Goal: Transaction & Acquisition: Purchase product/service

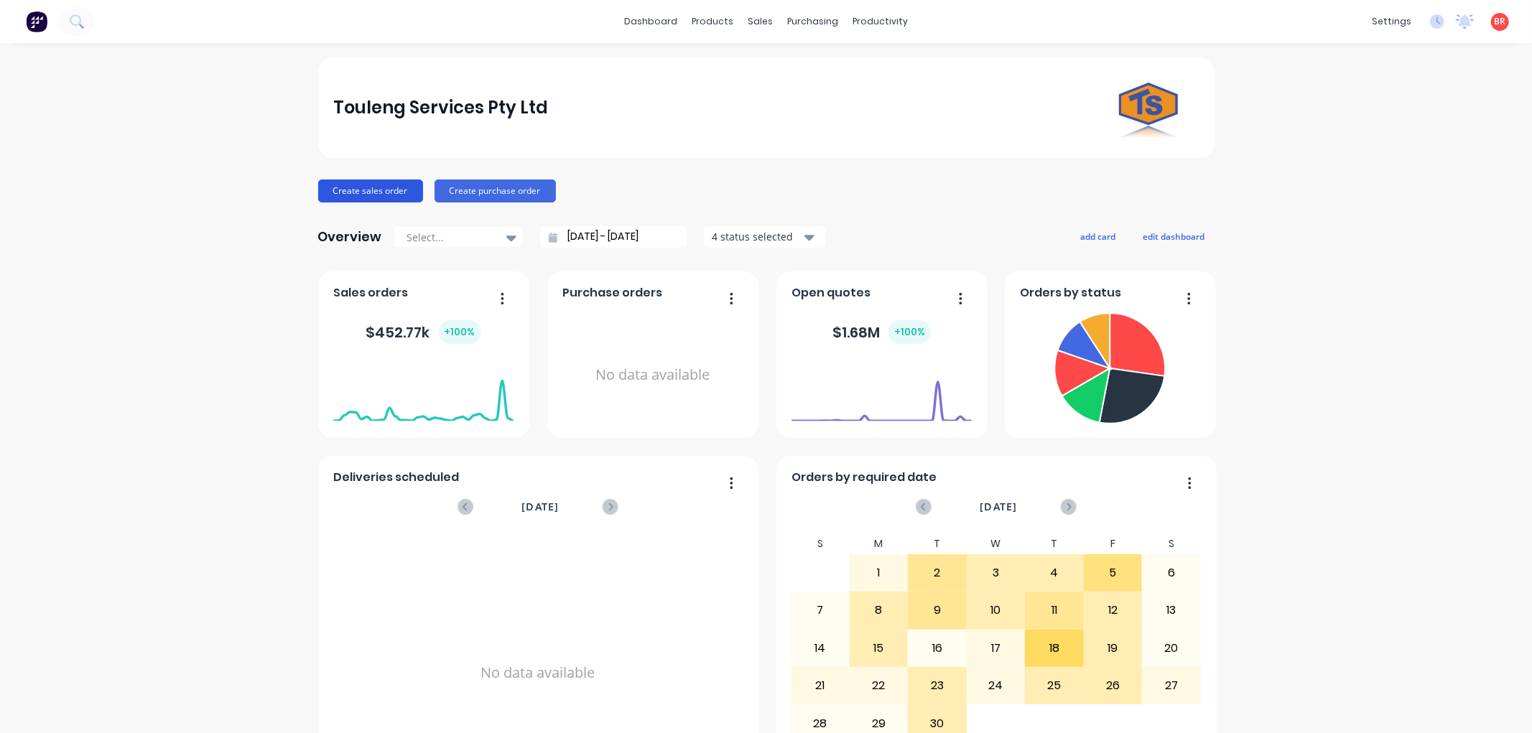
click at [349, 189] on button "Create sales order" at bounding box center [370, 191] width 105 height 23
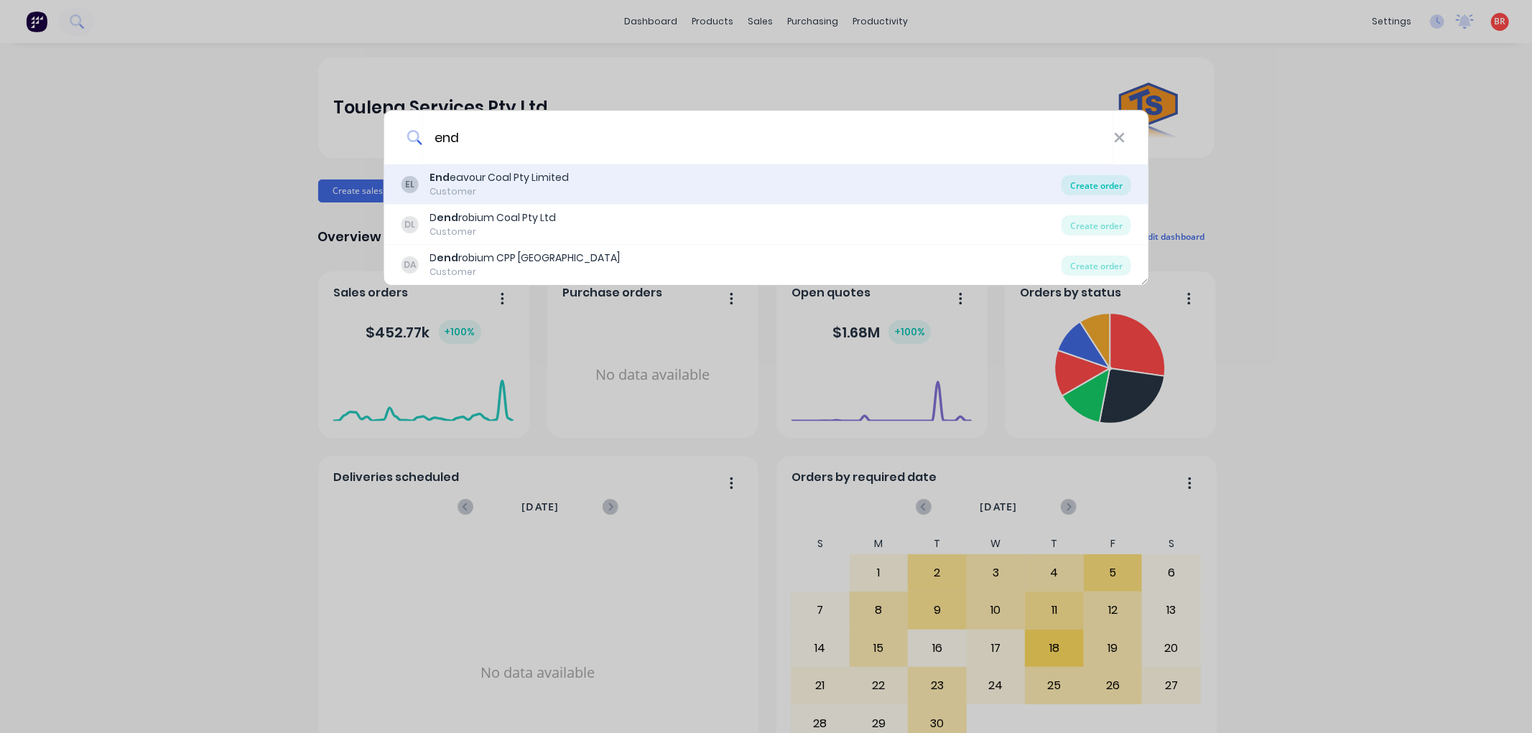
type input "end"
click at [1073, 187] on div "Create order" at bounding box center [1097, 185] width 70 height 20
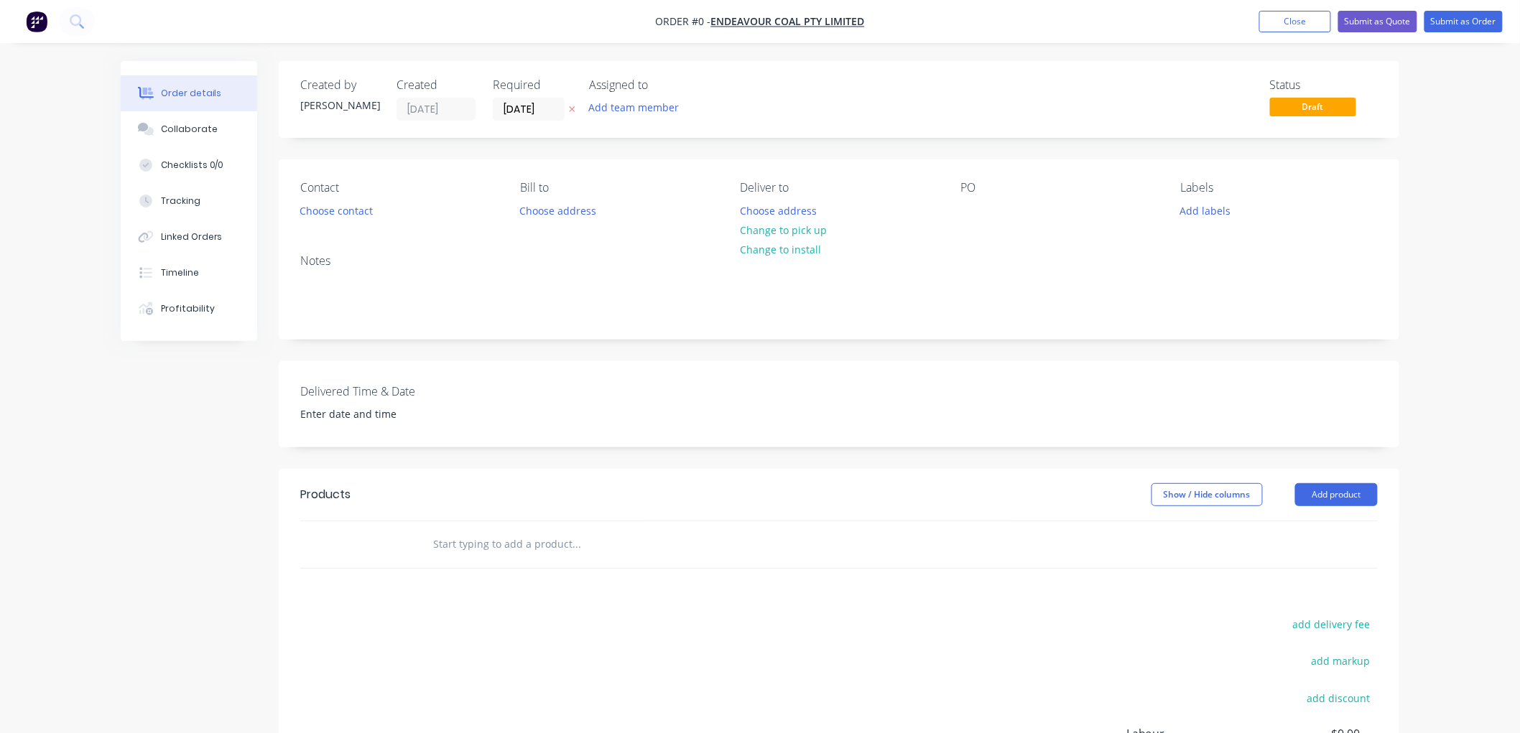
click at [543, 96] on div "Required [DATE]" at bounding box center [532, 99] width 79 height 42
click at [544, 105] on input "[DATE]" at bounding box center [528, 109] width 70 height 22
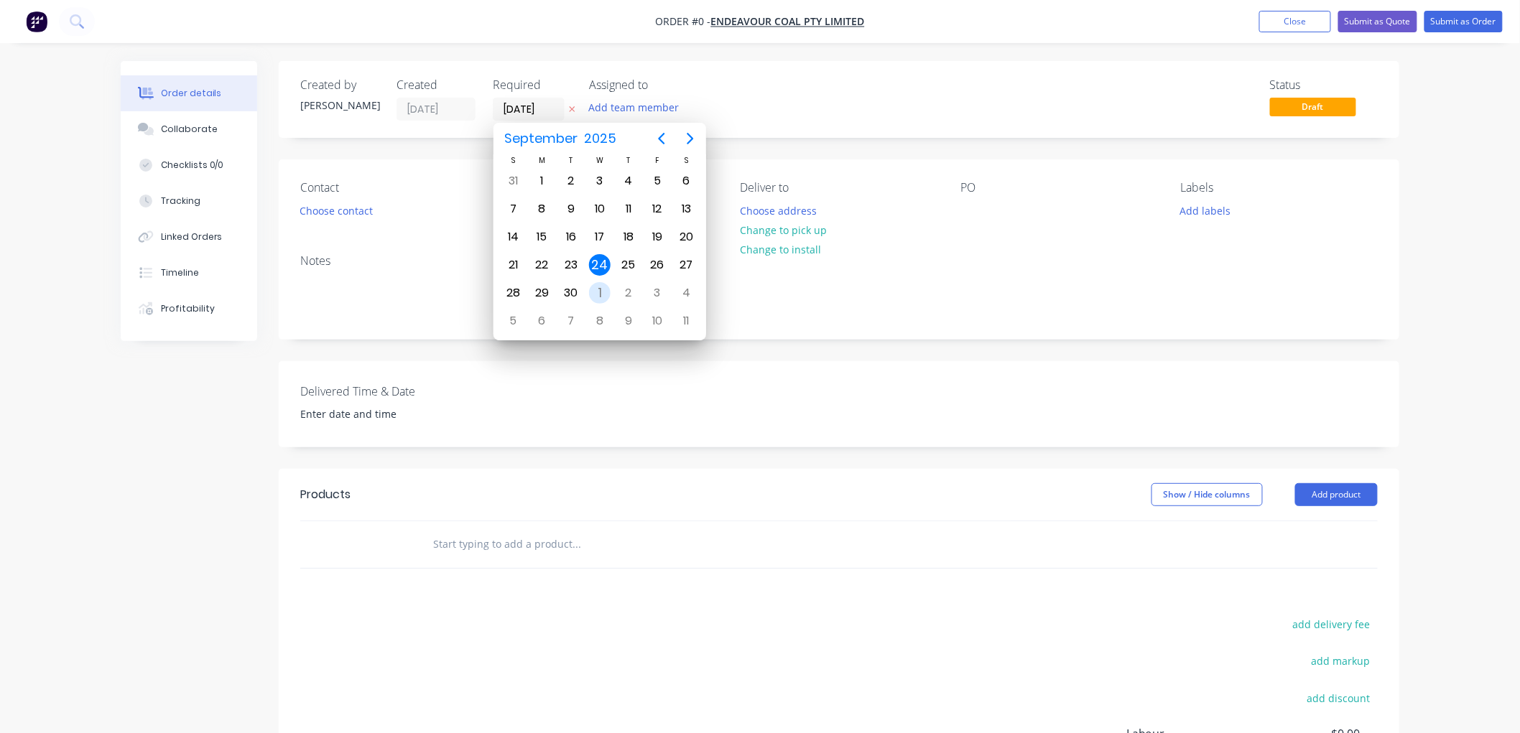
click at [597, 288] on div "1" at bounding box center [600, 293] width 22 height 22
type input "[DATE]"
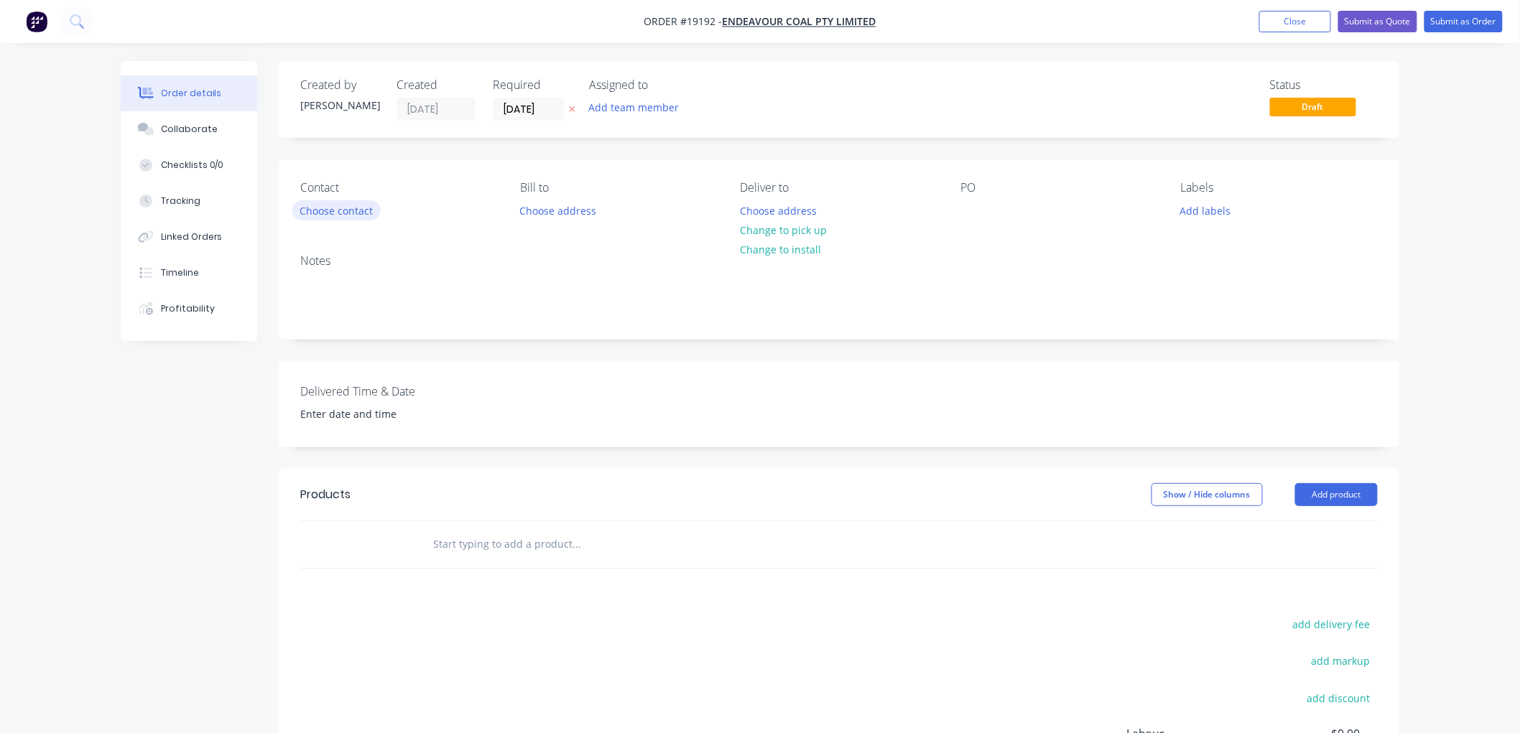
click at [351, 208] on button "Choose contact" at bounding box center [336, 209] width 88 height 19
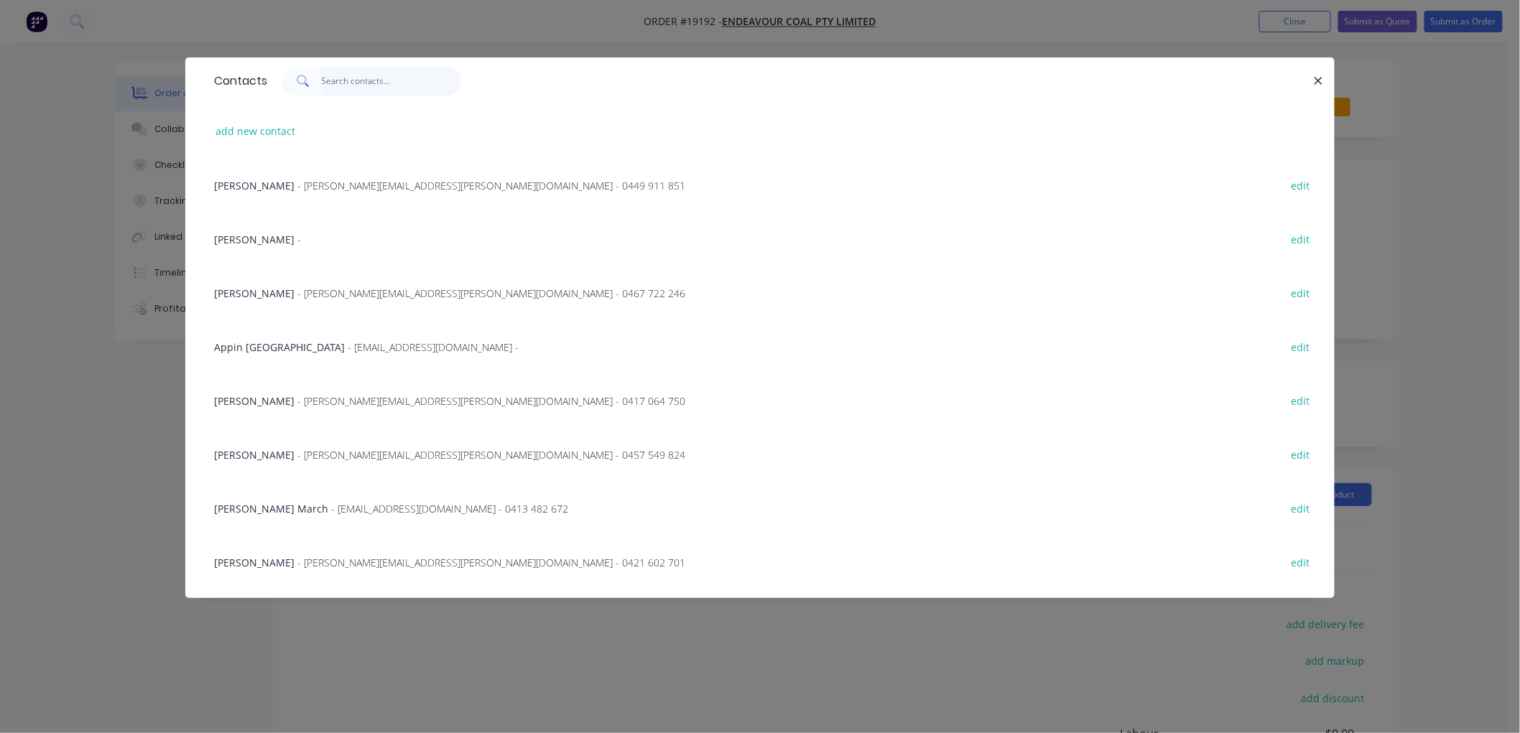
click at [364, 76] on input "text" at bounding box center [392, 81] width 140 height 29
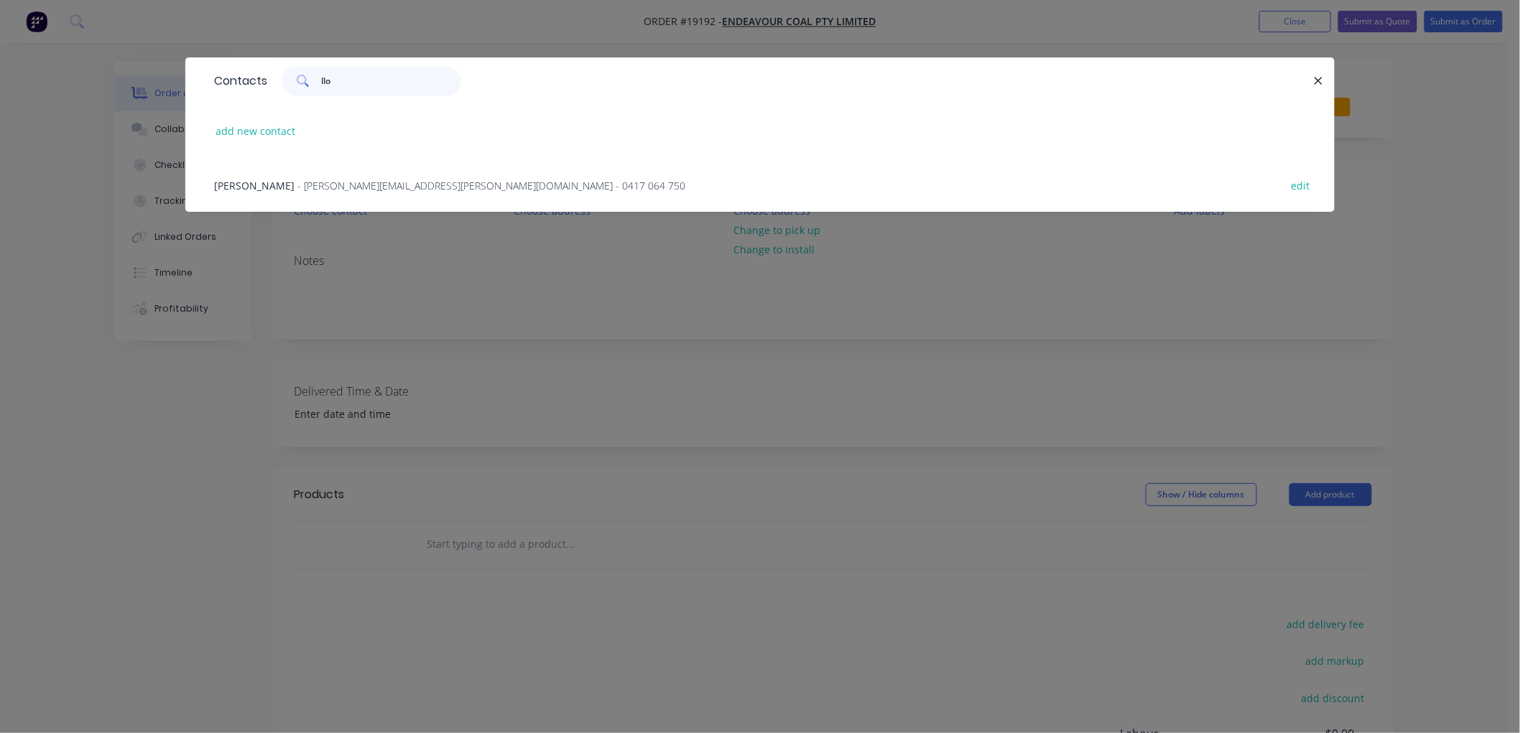
type input "llo"
click at [322, 180] on span "- [PERSON_NAME][EMAIL_ADDRESS][PERSON_NAME][DOMAIN_NAME] - 0417 064 750" at bounding box center [491, 186] width 388 height 14
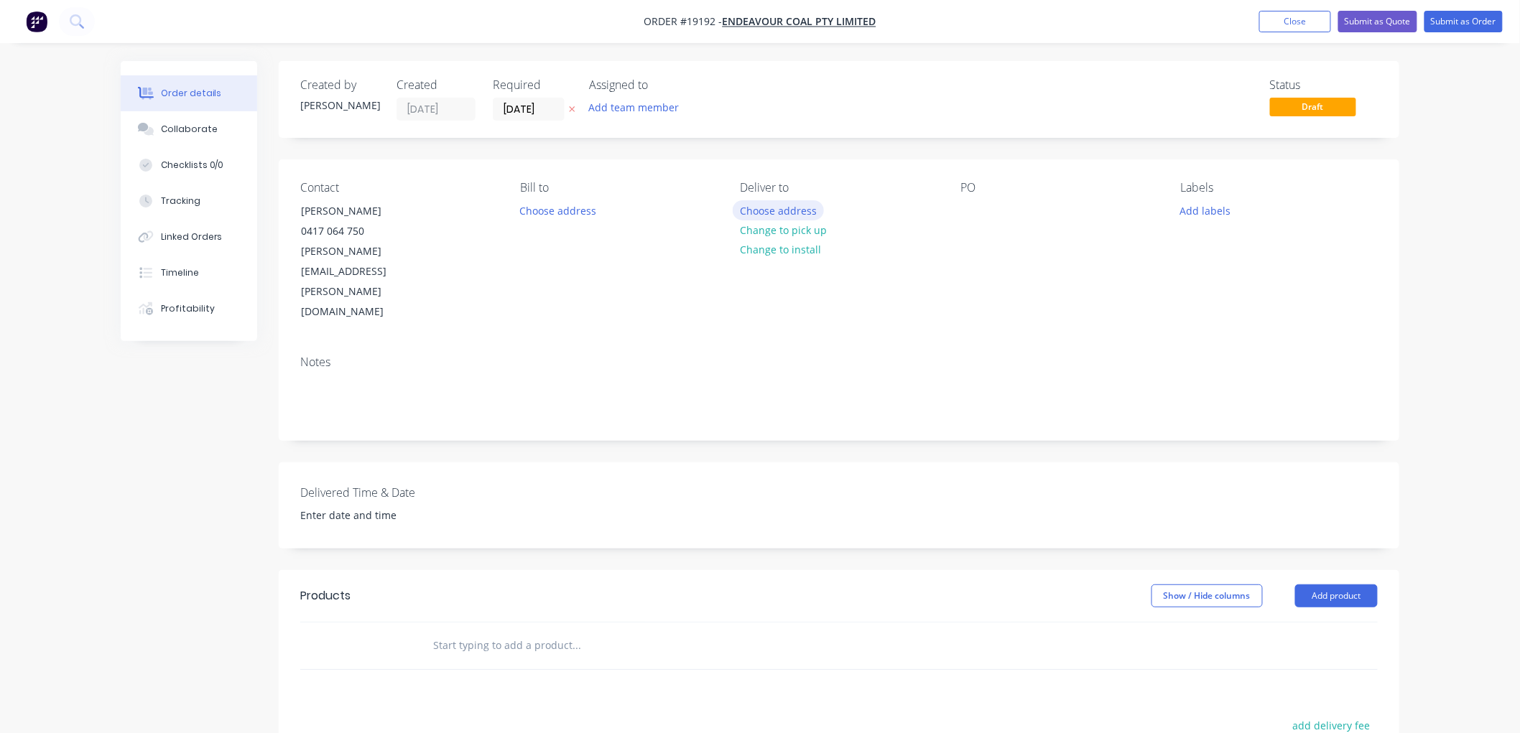
click at [772, 206] on button "Choose address" at bounding box center [779, 209] width 92 height 19
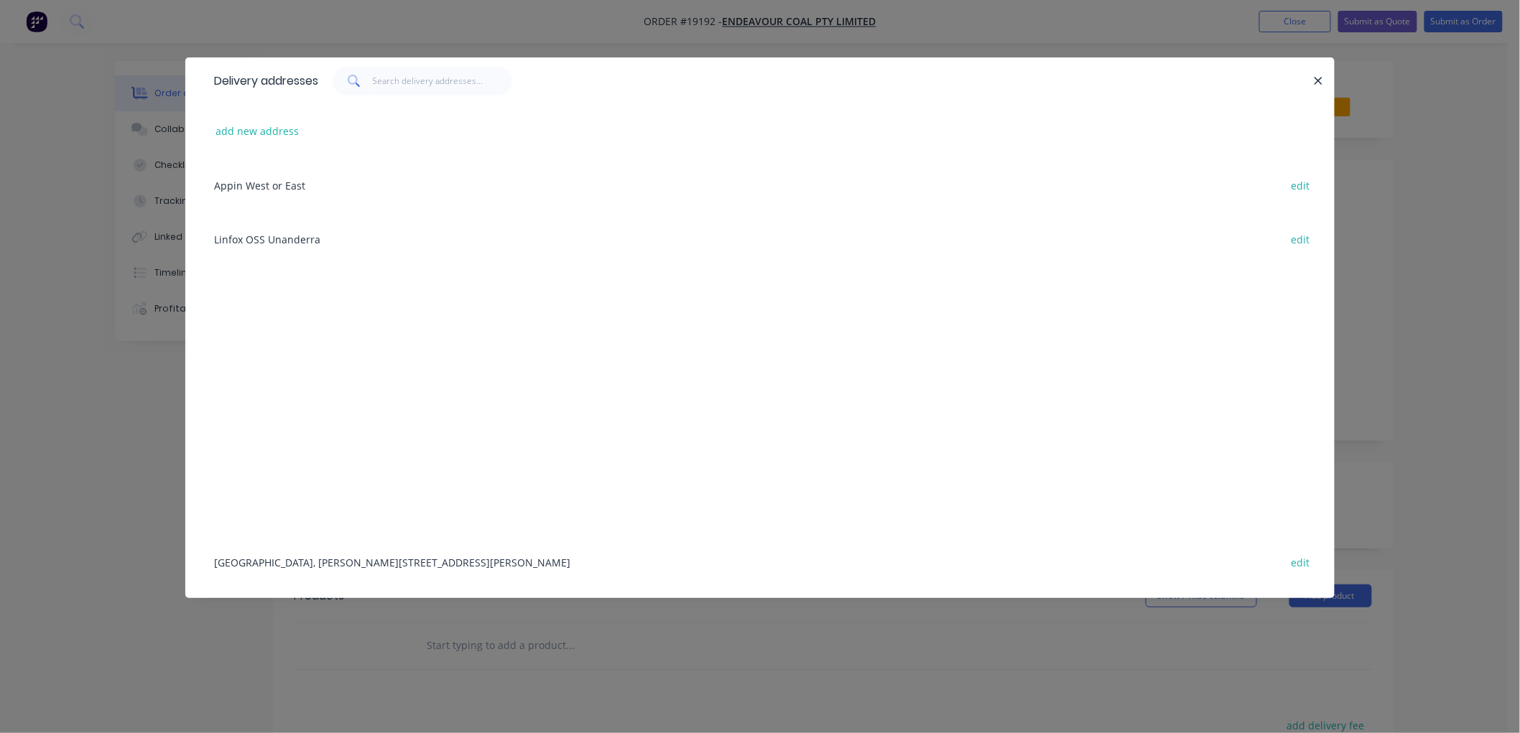
click at [392, 548] on div "[GEOGRAPHIC_DATA], [PERSON_NAME][STREET_ADDRESS][PERSON_NAME] edit" at bounding box center [760, 562] width 1106 height 54
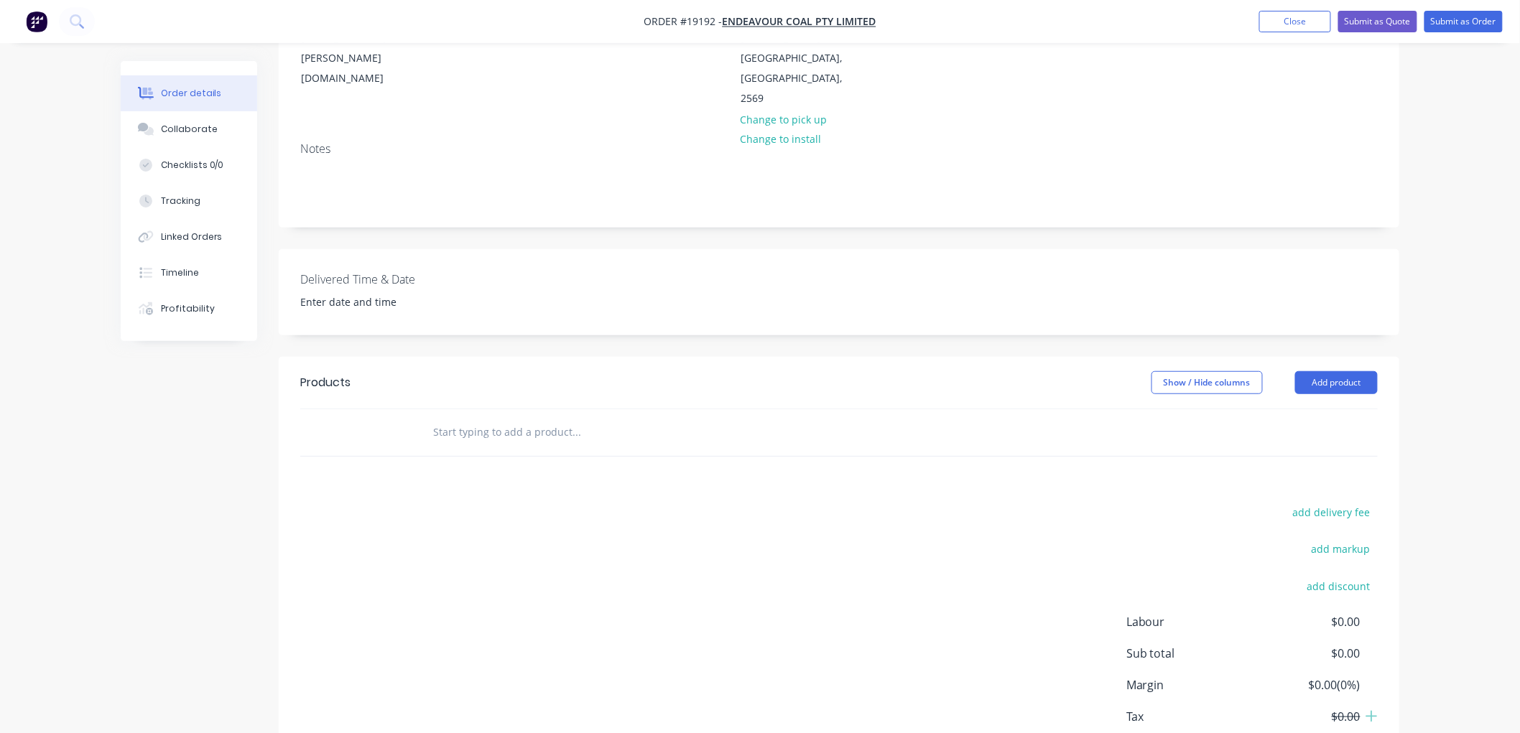
scroll to position [263, 0]
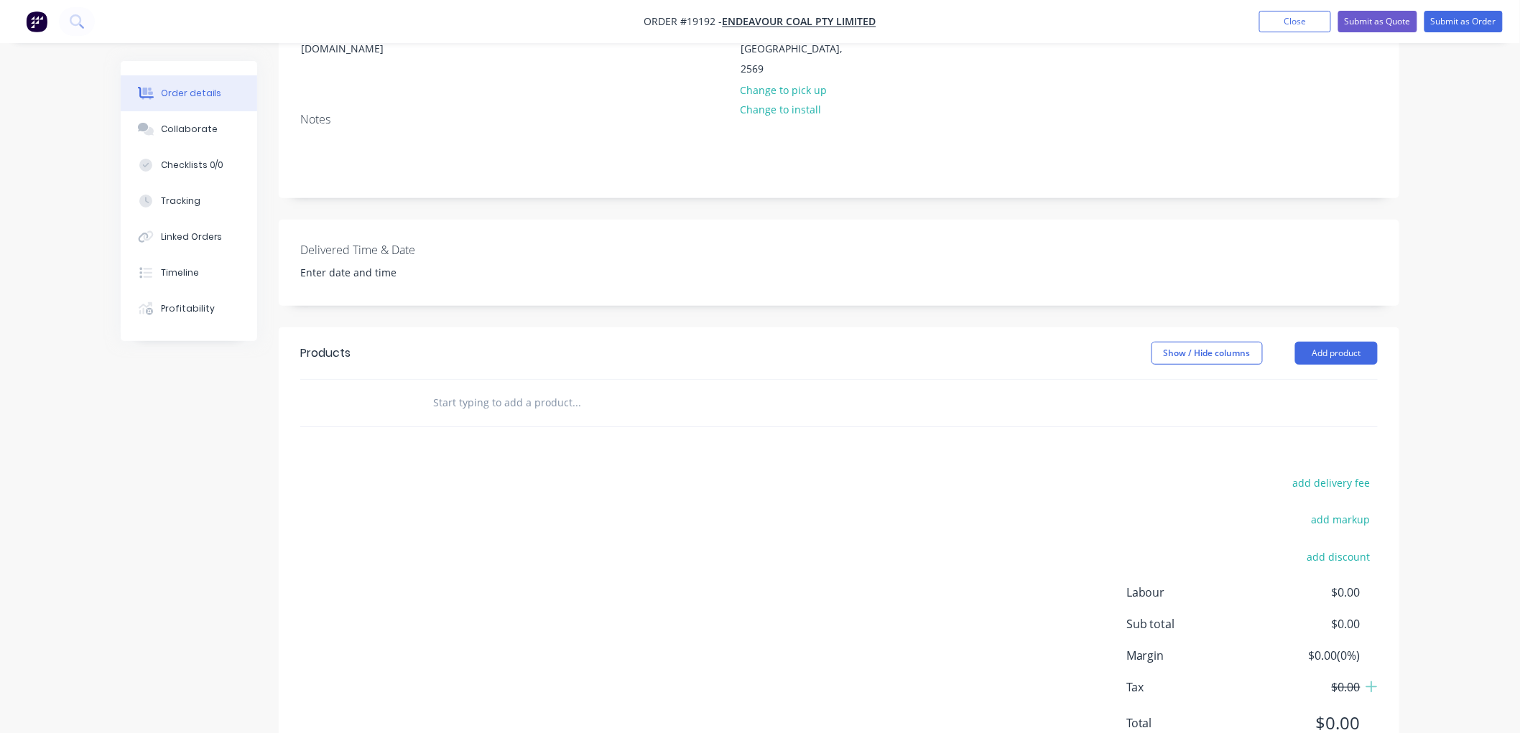
click at [539, 389] on input "text" at bounding box center [575, 403] width 287 height 29
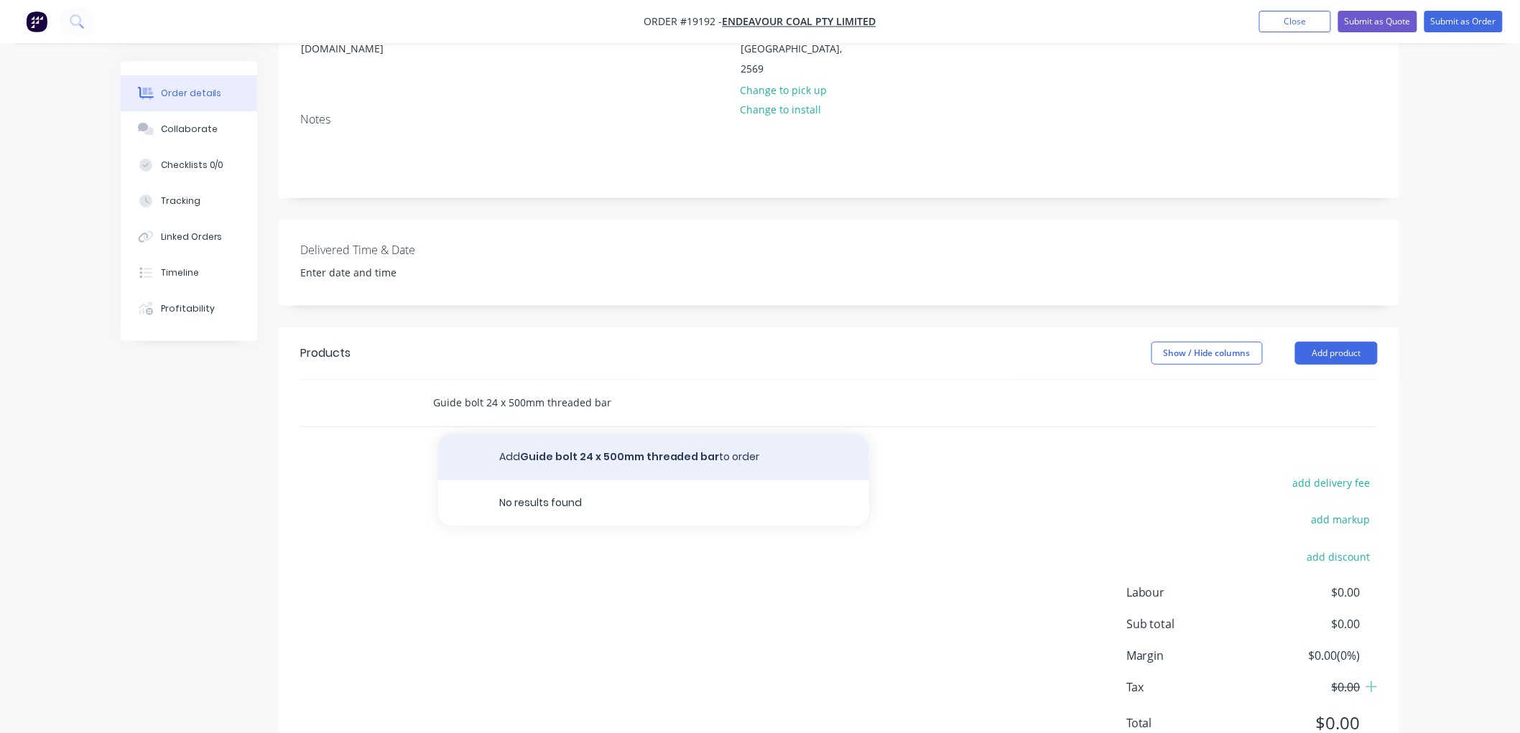
type input "Guide bolt 24 x 500mm threaded bar"
click at [654, 435] on button "Add Guide bolt 24 x 500mm threaded bar to order" at bounding box center [653, 458] width 431 height 46
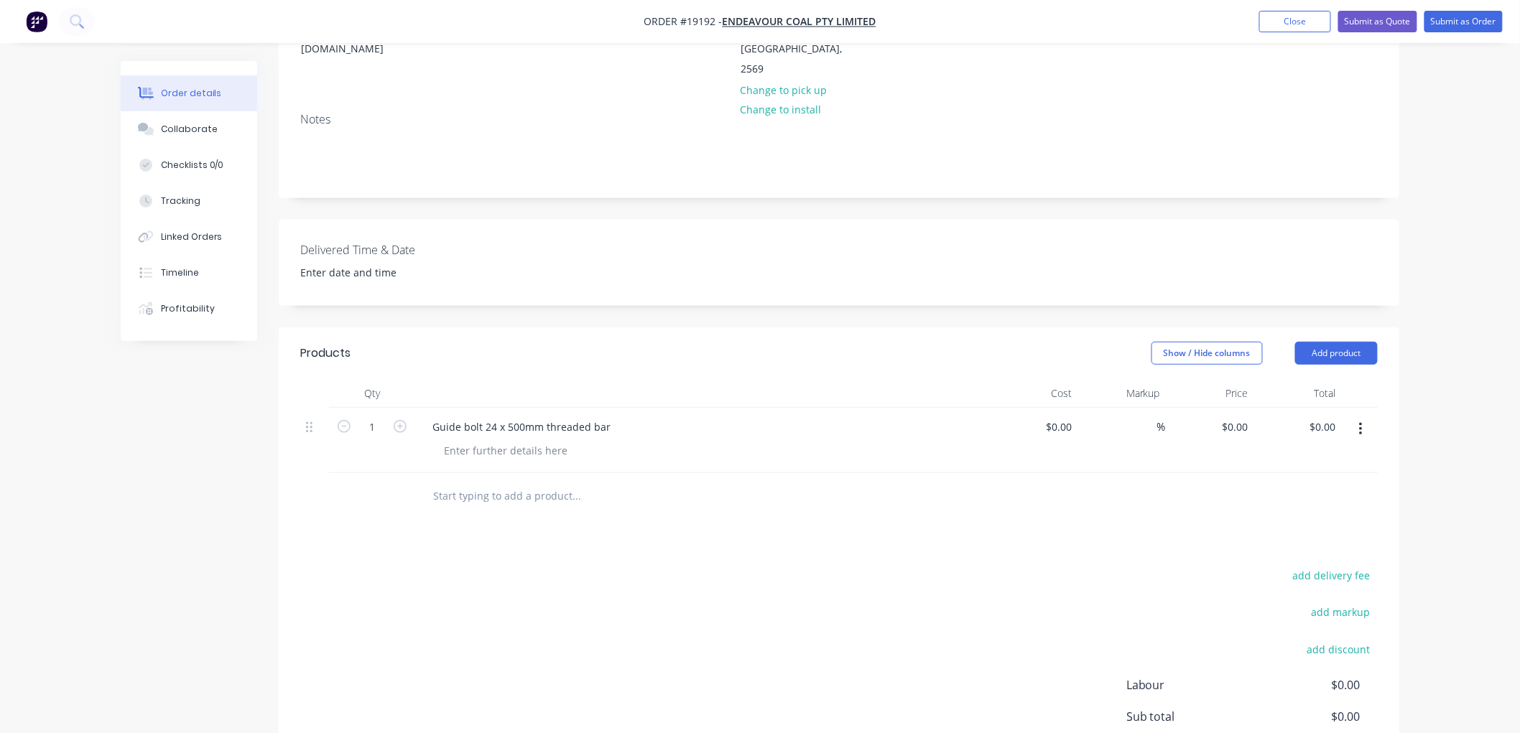
click at [391, 418] on button "button" at bounding box center [400, 425] width 19 height 15
click at [397, 420] on icon "button" at bounding box center [400, 426] width 13 height 13
type input "4"
click at [520, 482] on input "text" at bounding box center [575, 496] width 287 height 29
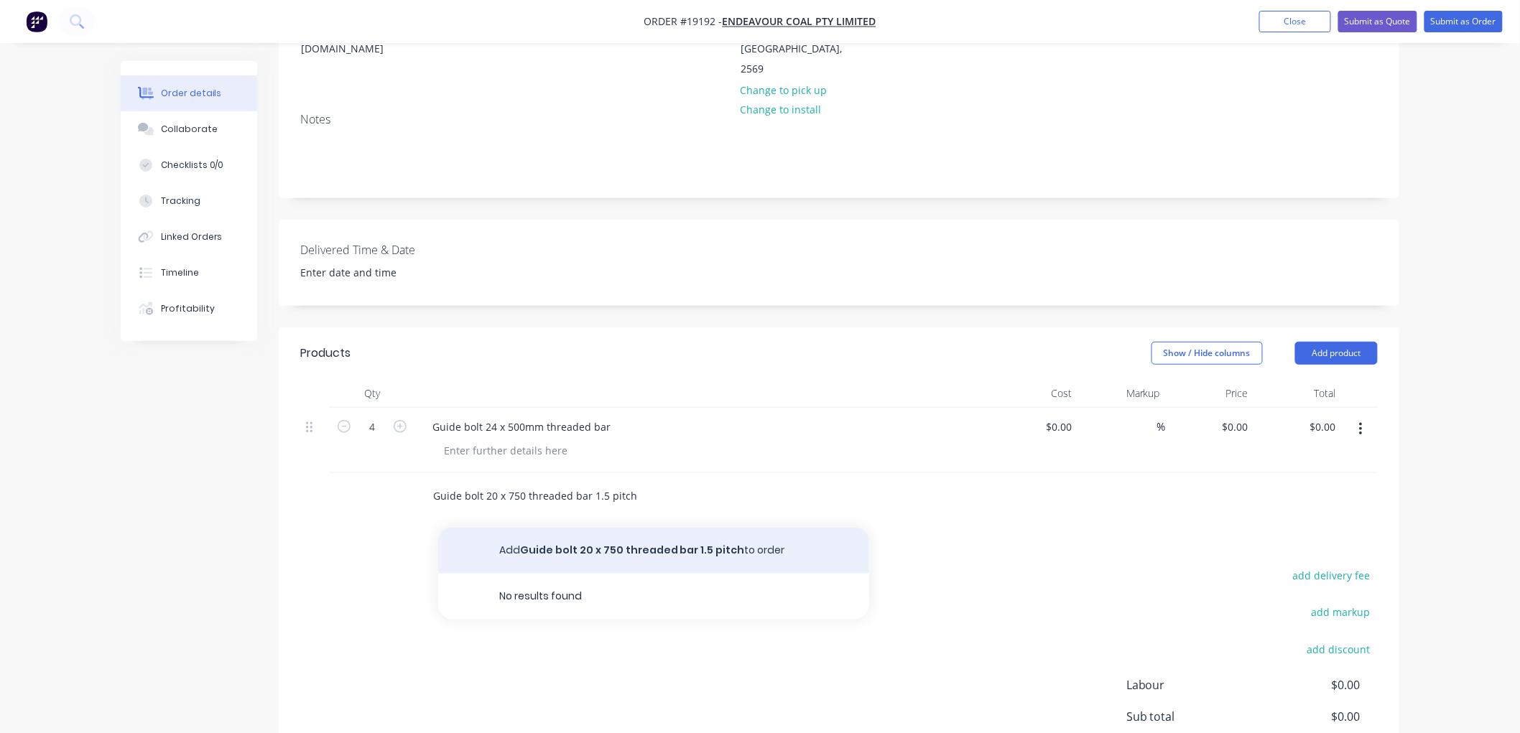
type input "Guide bolt 20 x 750 threaded bar 1.5 pitch"
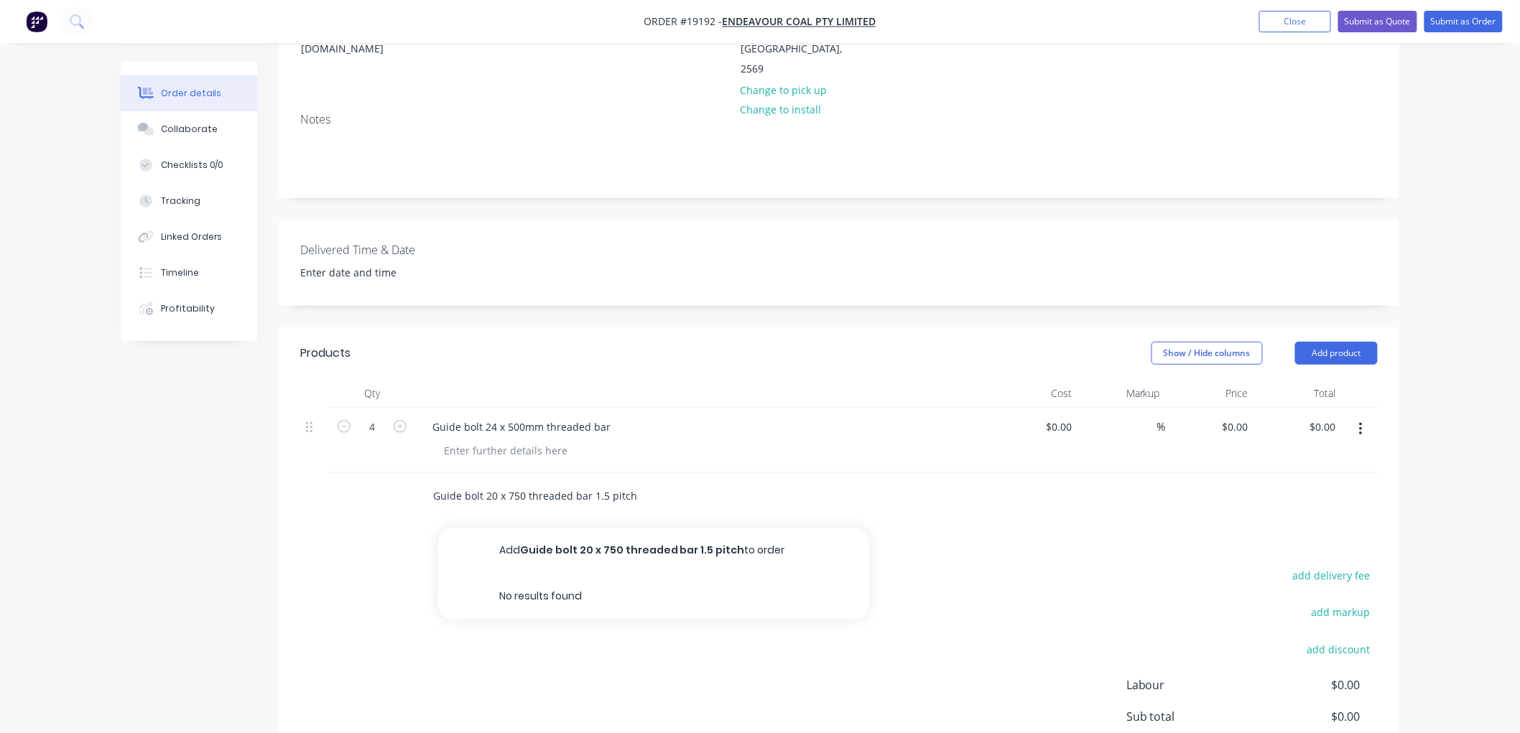
click at [601, 528] on button "Add Guide bolt 20 x 750 threaded bar 1.5 pitch to order" at bounding box center [653, 551] width 431 height 46
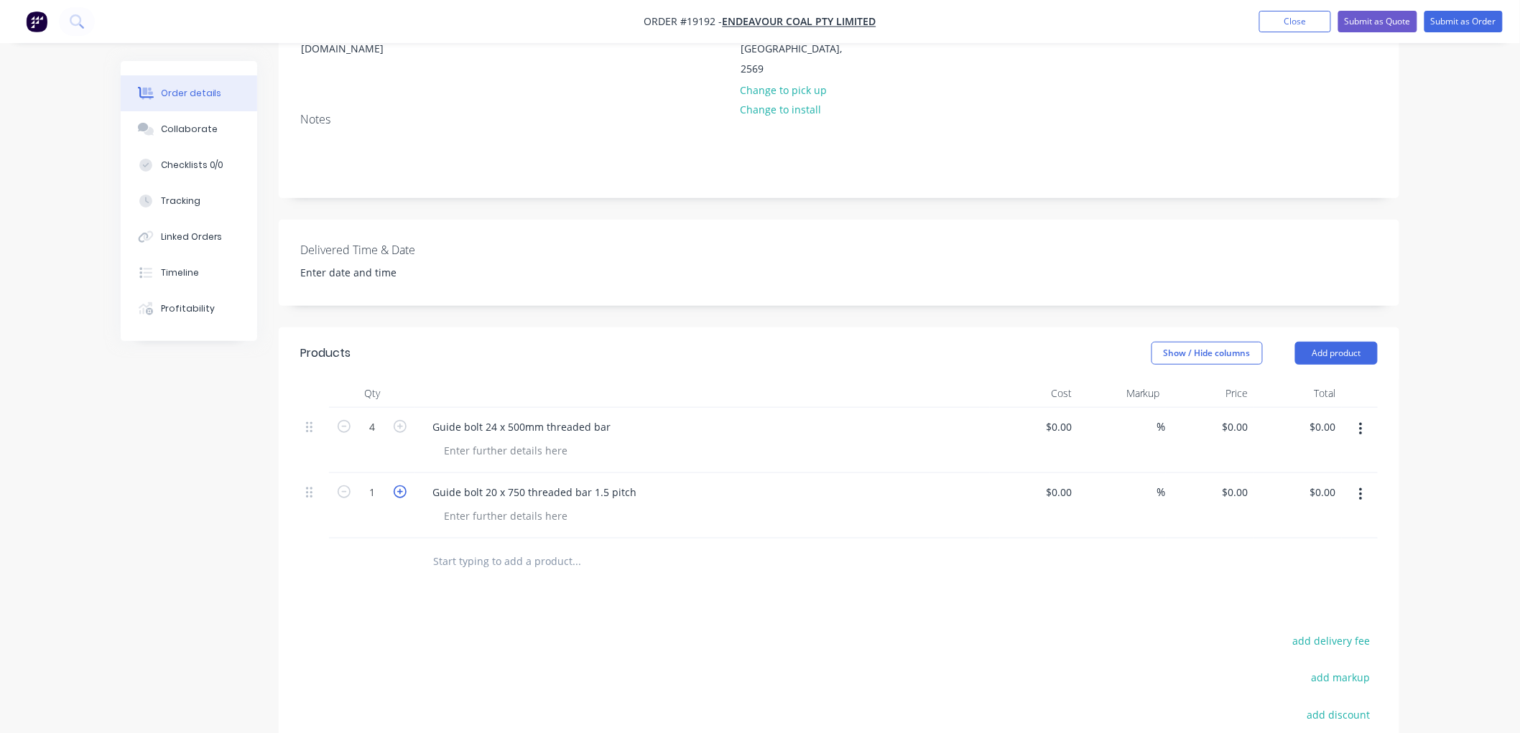
click at [397, 486] on icon "button" at bounding box center [400, 492] width 13 height 13
type input "4"
click at [1060, 417] on div "$0.00" at bounding box center [1058, 427] width 39 height 21
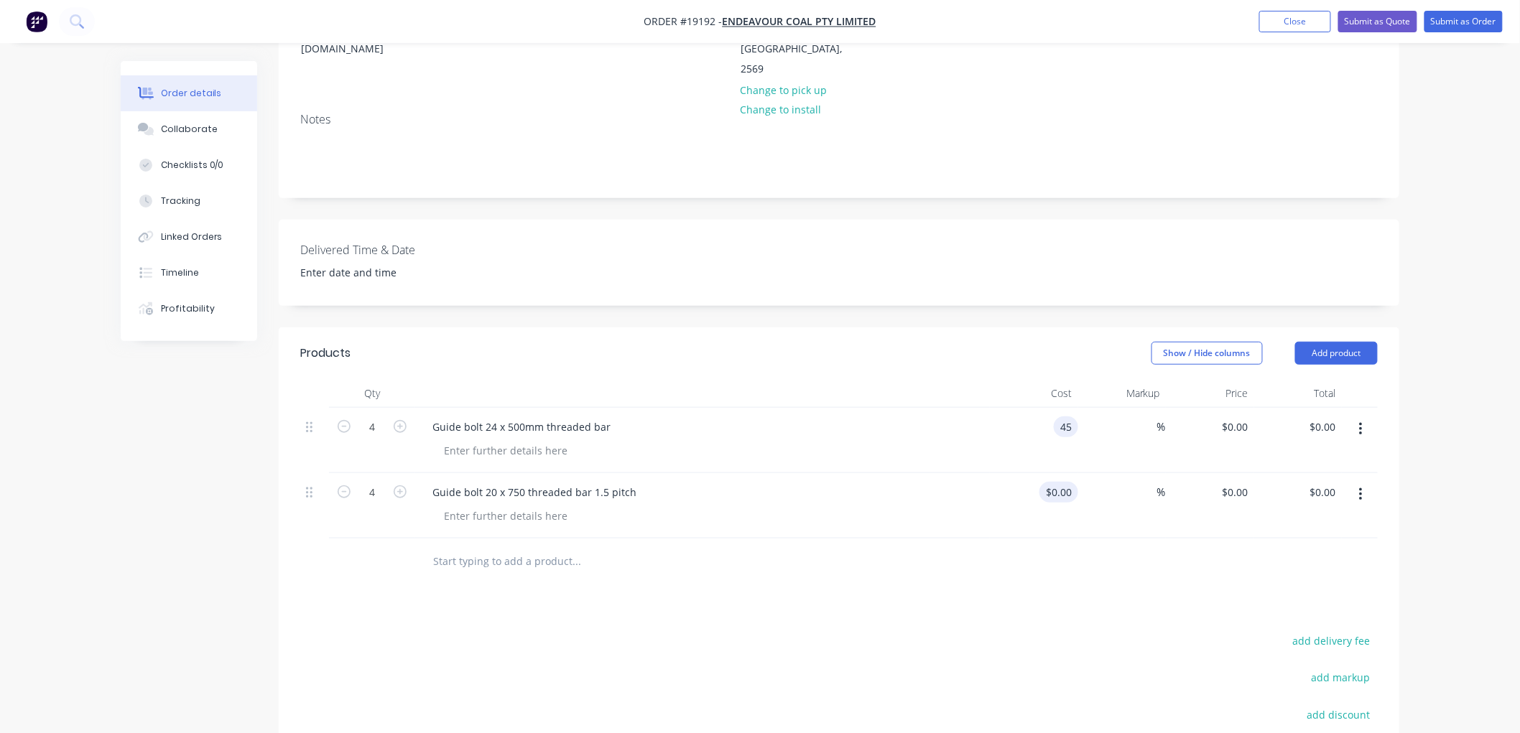
type input "$45.00"
type input "$180.00"
click at [1058, 482] on div "$0.00" at bounding box center [1058, 492] width 39 height 21
type input "$45.00"
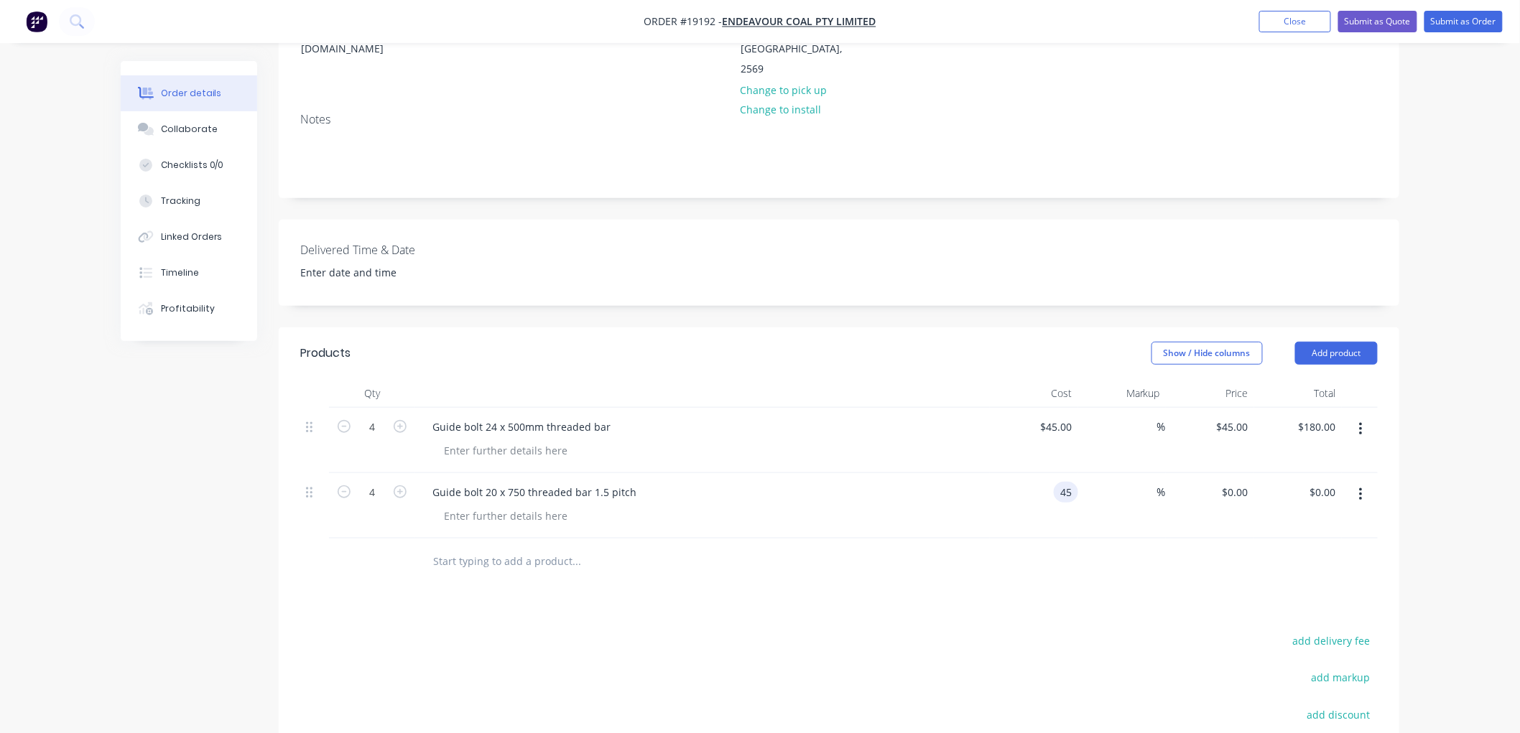
type input "$45.00"
type input "$180.00"
click at [1482, 297] on div "Order details Collaborate Checklists 0/0 Tracking Linked Orders Timeline Profit…" at bounding box center [760, 344] width 1520 height 1215
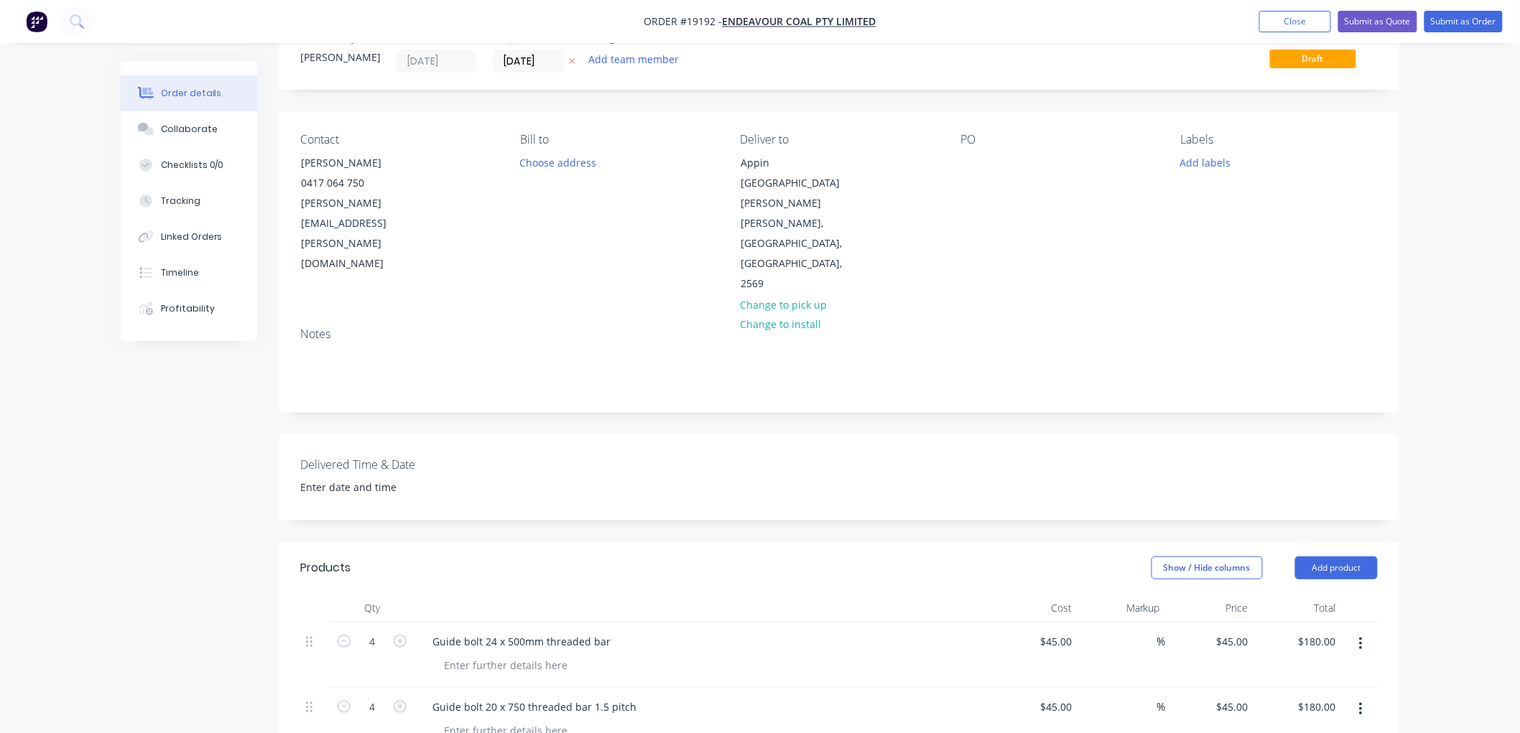
scroll to position [0, 0]
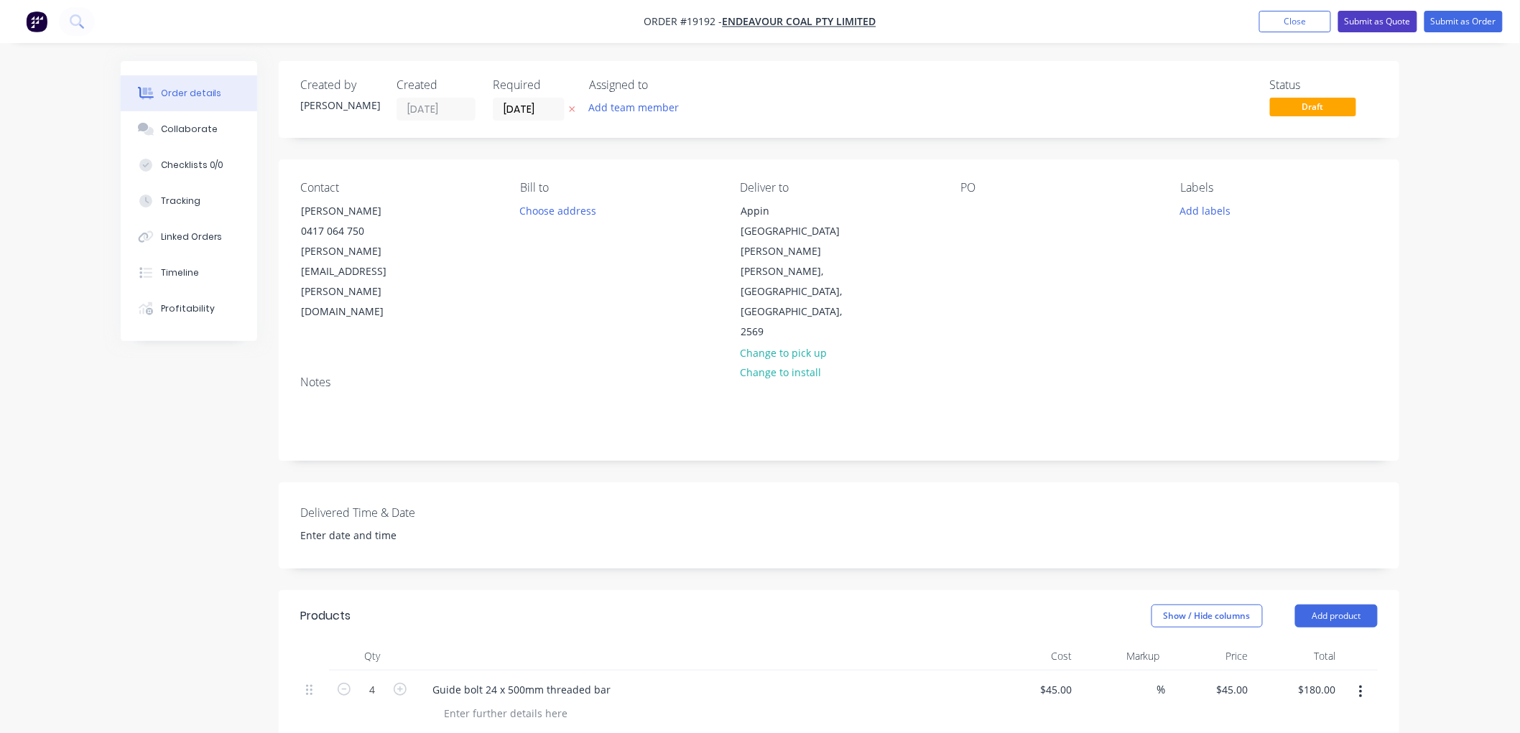
click at [1389, 26] on button "Submit as Quote" at bounding box center [1377, 22] width 79 height 22
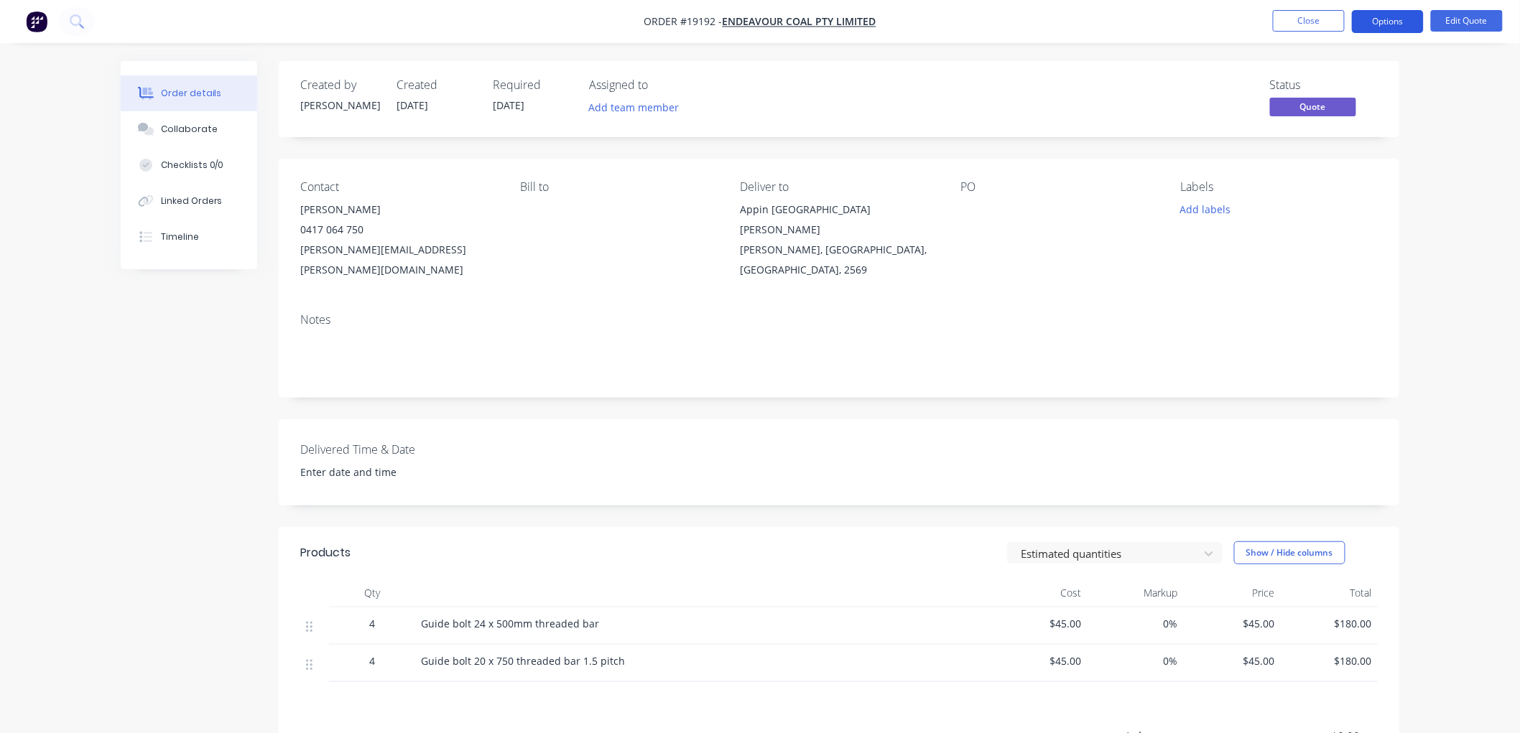
click at [1376, 24] on button "Options" at bounding box center [1388, 21] width 72 height 23
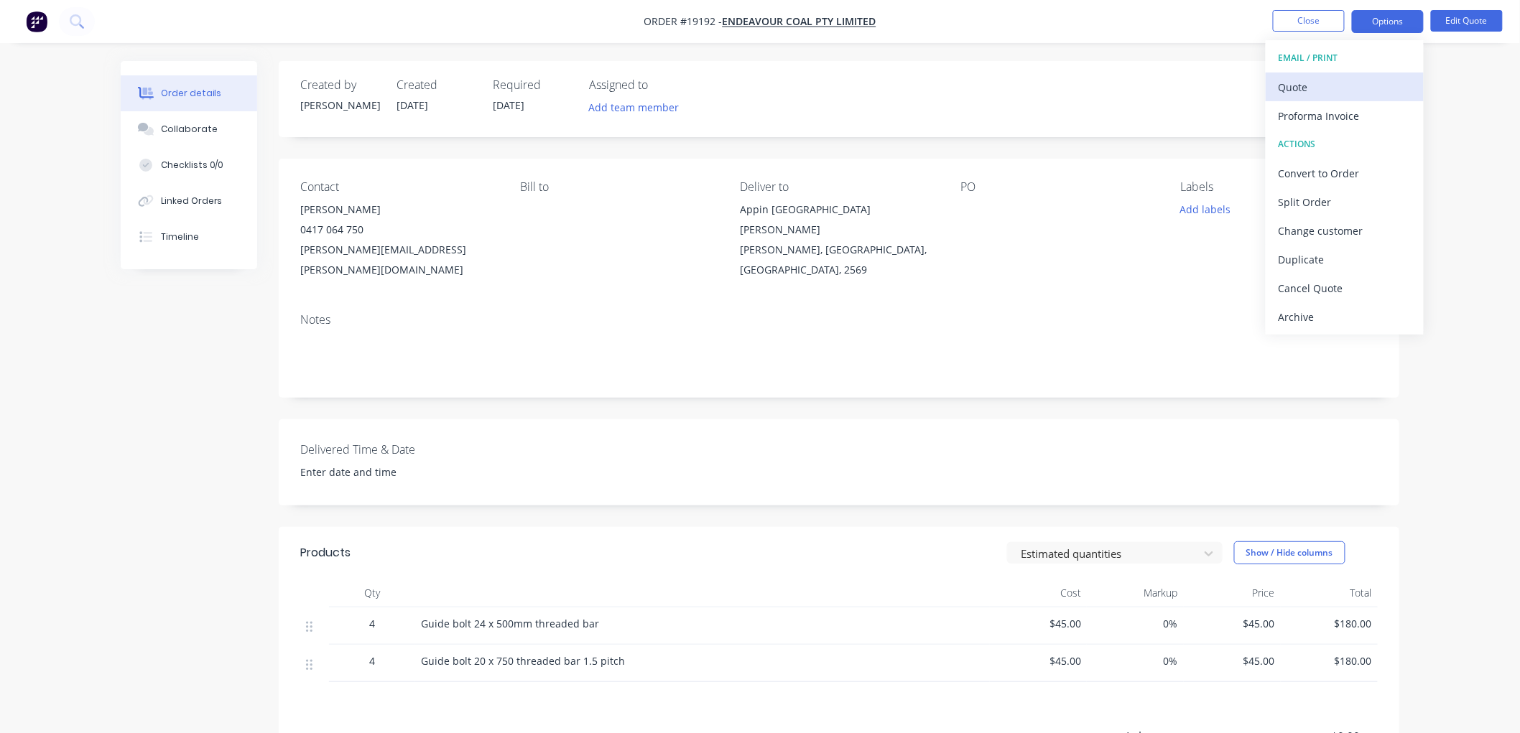
click at [1317, 80] on div "Quote" at bounding box center [1345, 87] width 132 height 21
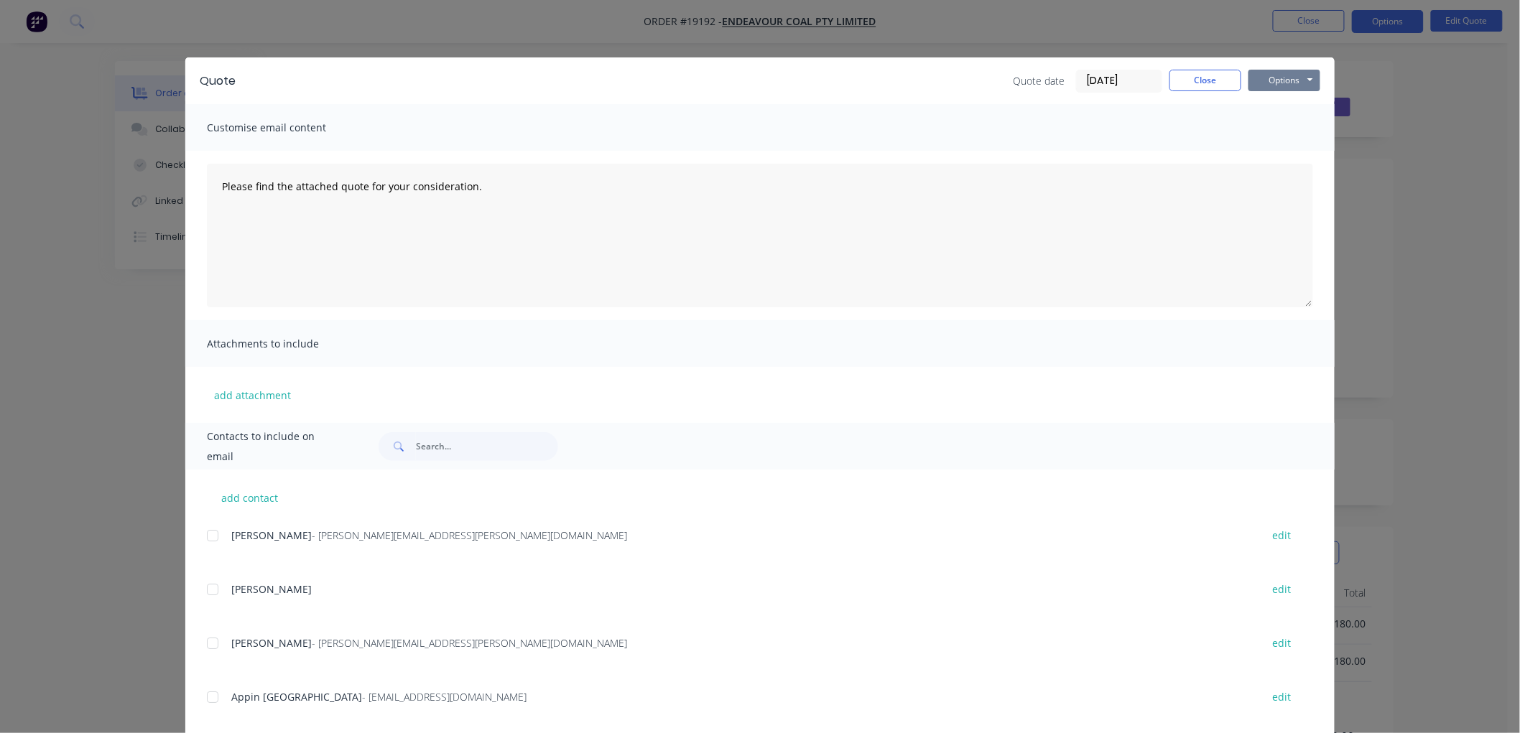
click at [1286, 80] on button "Options" at bounding box center [1284, 81] width 72 height 22
click at [1289, 122] on button "Print" at bounding box center [1294, 130] width 92 height 24
click at [1211, 87] on button "Close" at bounding box center [1205, 81] width 72 height 22
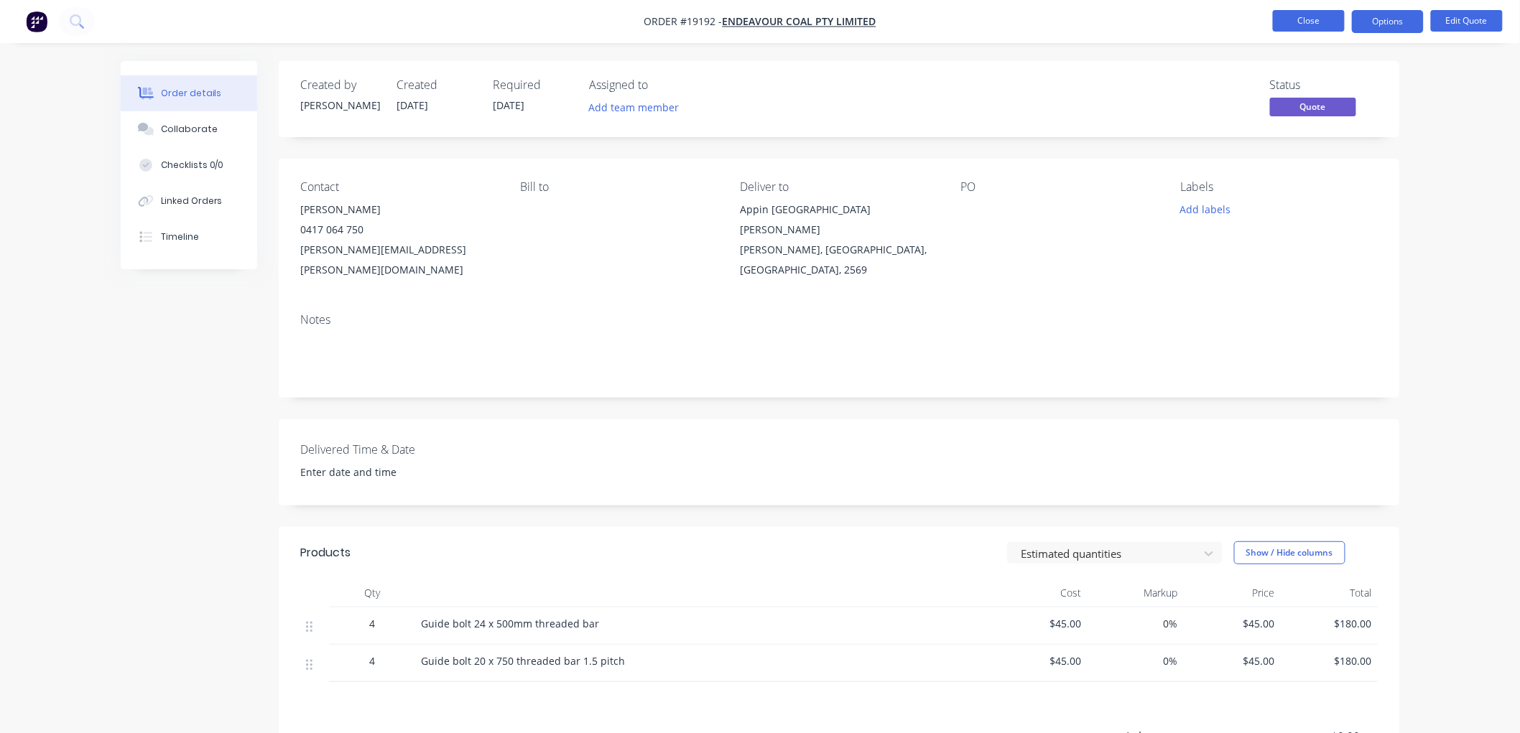
click at [1297, 20] on button "Close" at bounding box center [1309, 21] width 72 height 22
